Goal: Go to known website: Go to known website

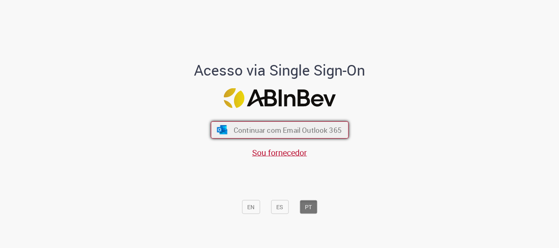
click at [261, 134] on span "Continuar com Email Outlook 365" at bounding box center [287, 130] width 108 height 9
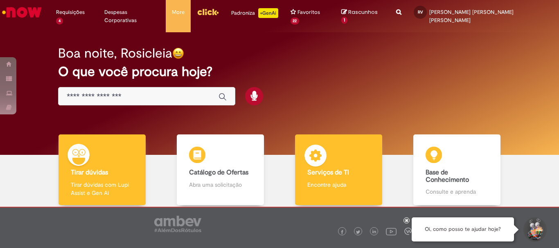
click at [309, 159] on img at bounding box center [315, 157] width 25 height 25
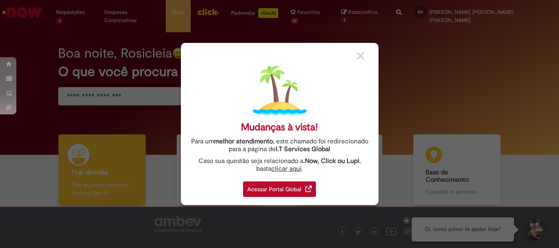
click at [266, 192] on div "Acessar Portal Global" at bounding box center [279, 190] width 73 height 16
